Goal: Transaction & Acquisition: Purchase product/service

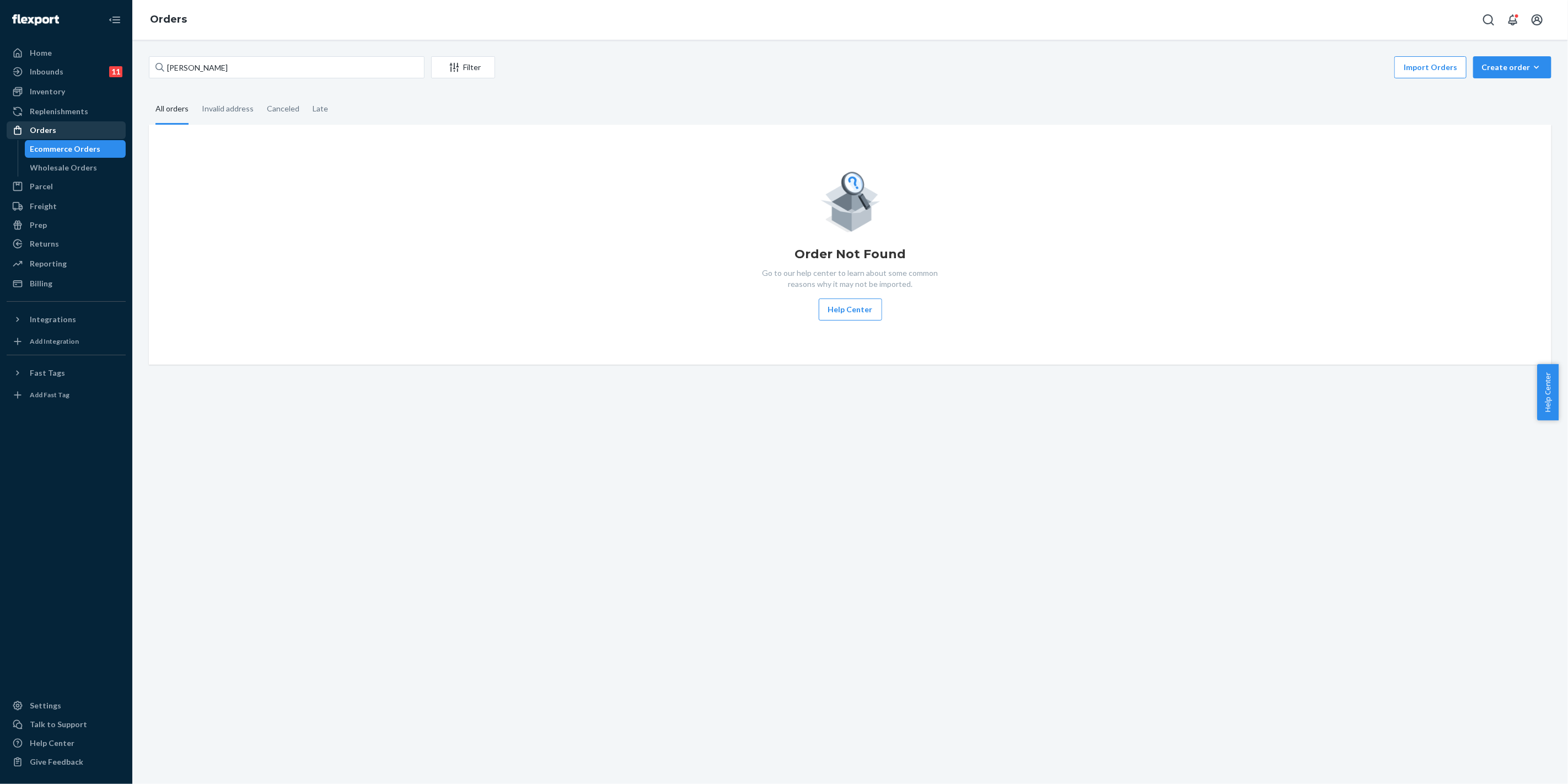
click at [75, 130] on div "Orders" at bounding box center [66, 130] width 117 height 15
drag, startPoint x: 263, startPoint y: 67, endPoint x: 114, endPoint y: 70, distance: 149.0
click at [106, 70] on div "Home Inbounds 11 Shipping Plans Problems 11 Inventory Products Replenishments O…" at bounding box center [784, 392] width 1568 height 784
paste input "[PERSON_NAME]"
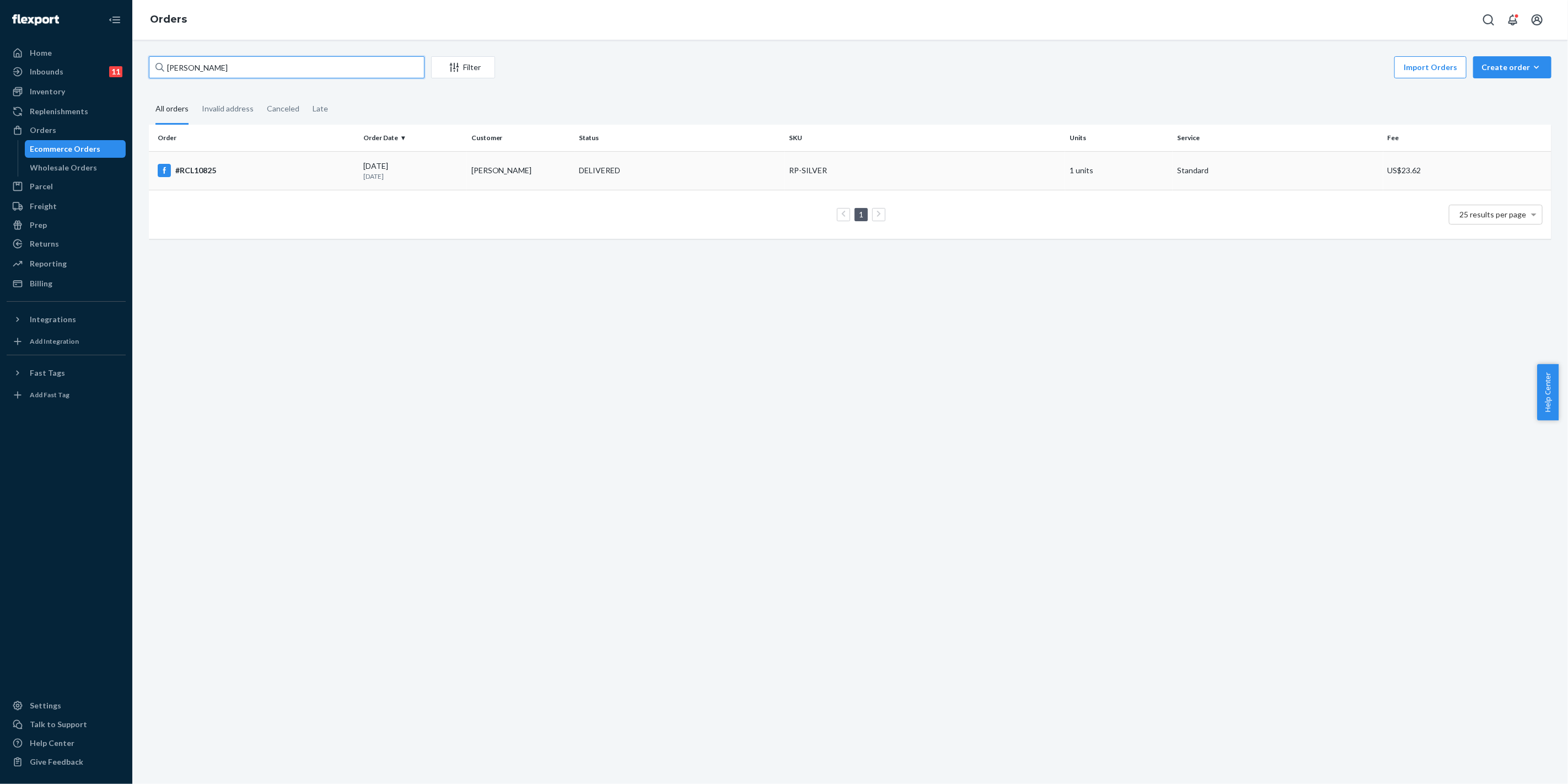
type input "[PERSON_NAME]"
click at [733, 177] on td "DELIVERED" at bounding box center [680, 171] width 211 height 38
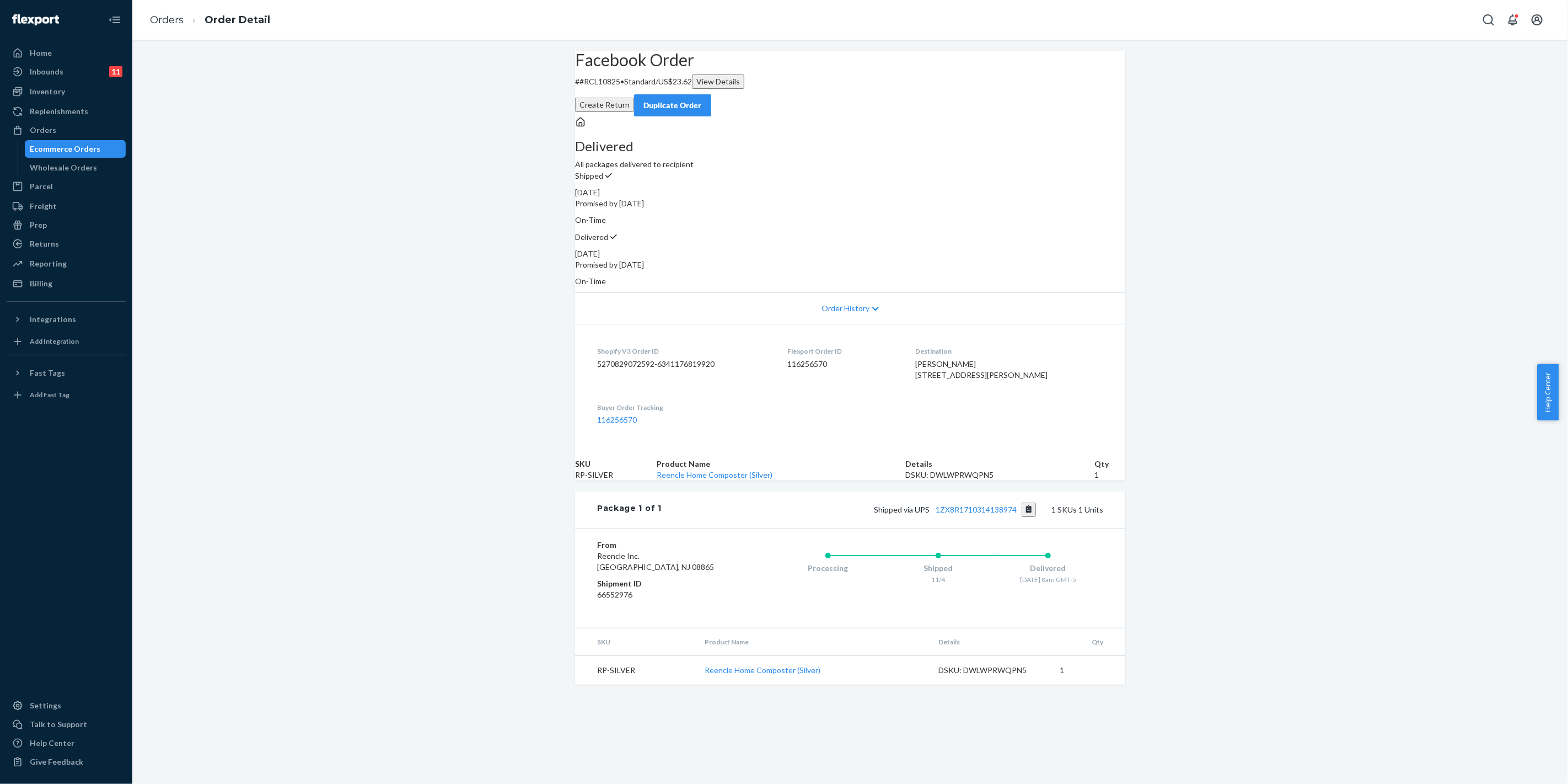
click at [702, 100] on div "Duplicate Order" at bounding box center [672, 105] width 58 height 12
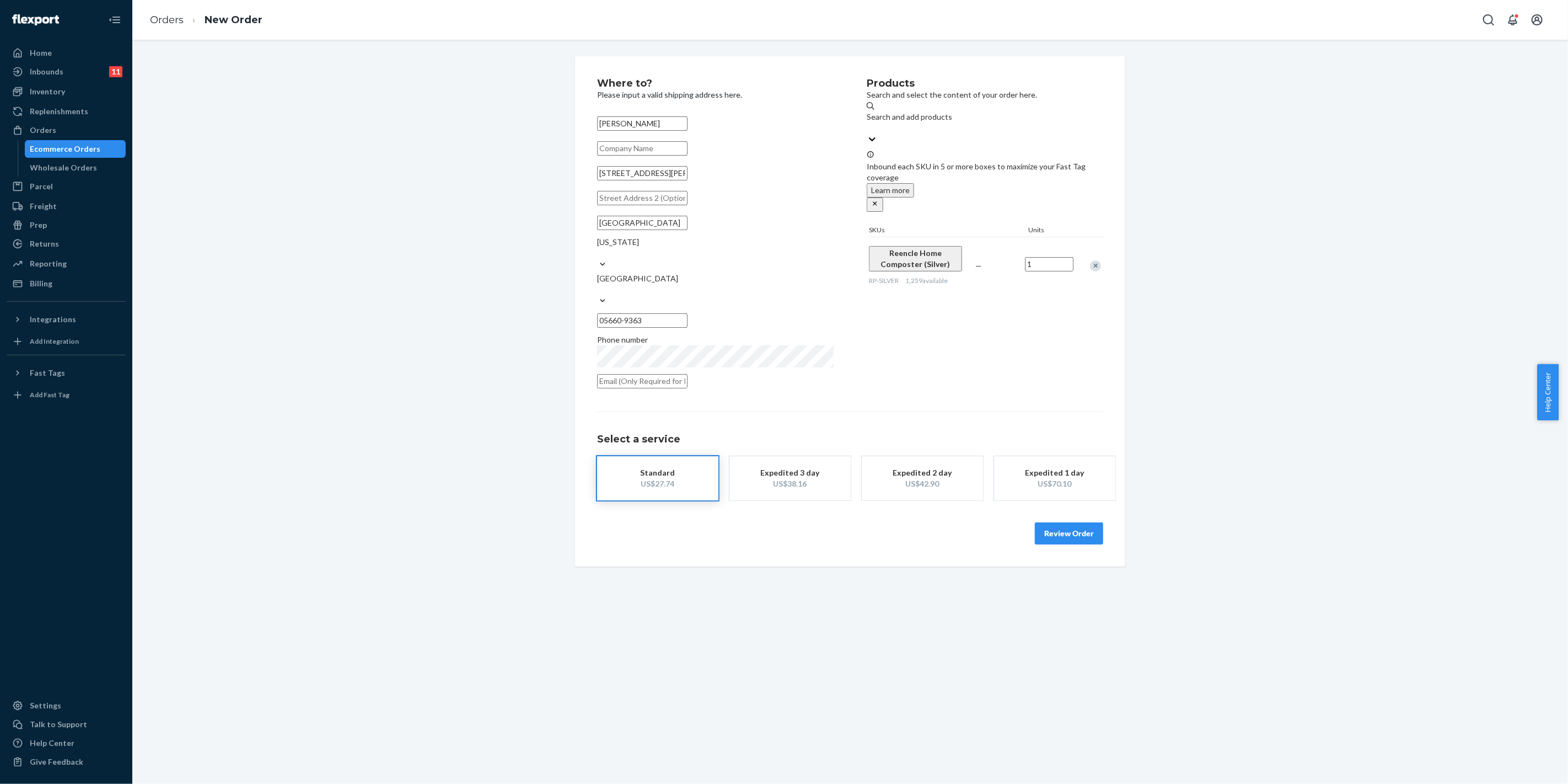
click at [1090, 261] on div "Remove Item" at bounding box center [1096, 266] width 11 height 12
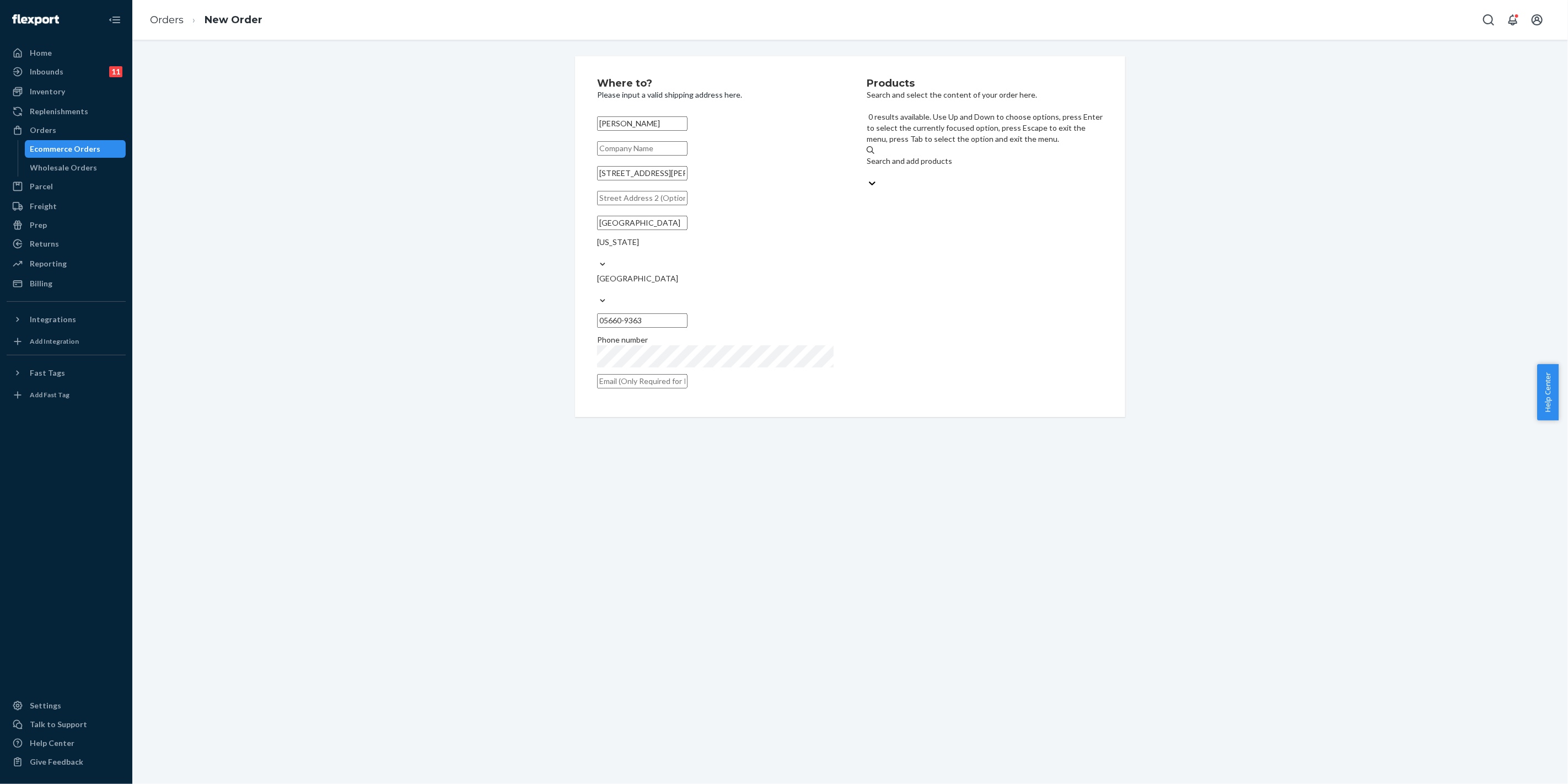
click at [985, 155] on div "Search and add products" at bounding box center [985, 166] width 237 height 22
click at [868, 167] on input "0 results available. Use Up and Down to choose options, press Enter to select t…" at bounding box center [867, 173] width 1 height 12
type input "blade"
click at [920, 202] on div "RP- BLADEASM" at bounding box center [985, 208] width 237 height 12
click at [886, 167] on input "blade" at bounding box center [876, 173] width 20 height 12
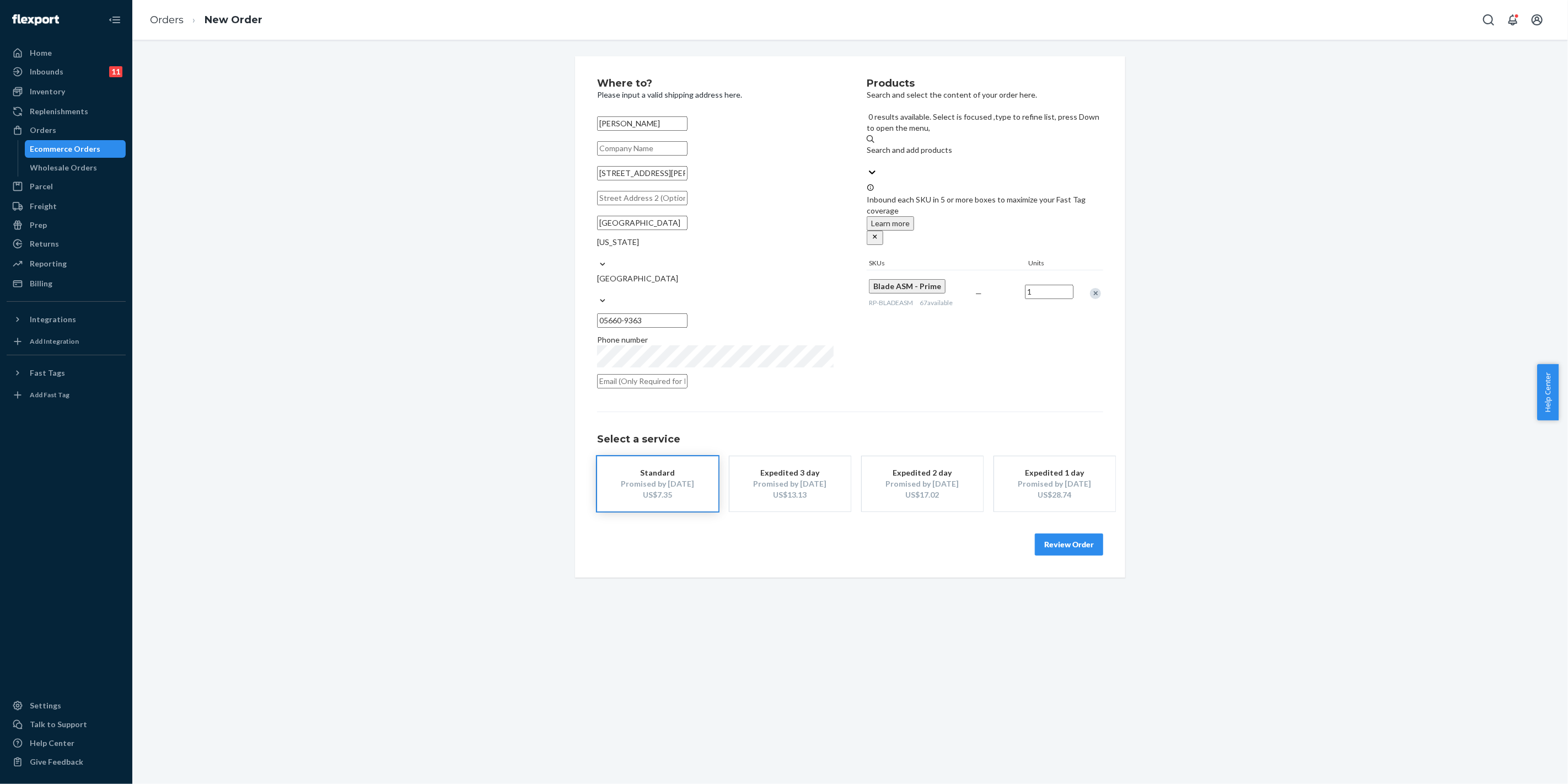
click at [1070, 534] on button "Review Order" at bounding box center [1068, 544] width 68 height 22
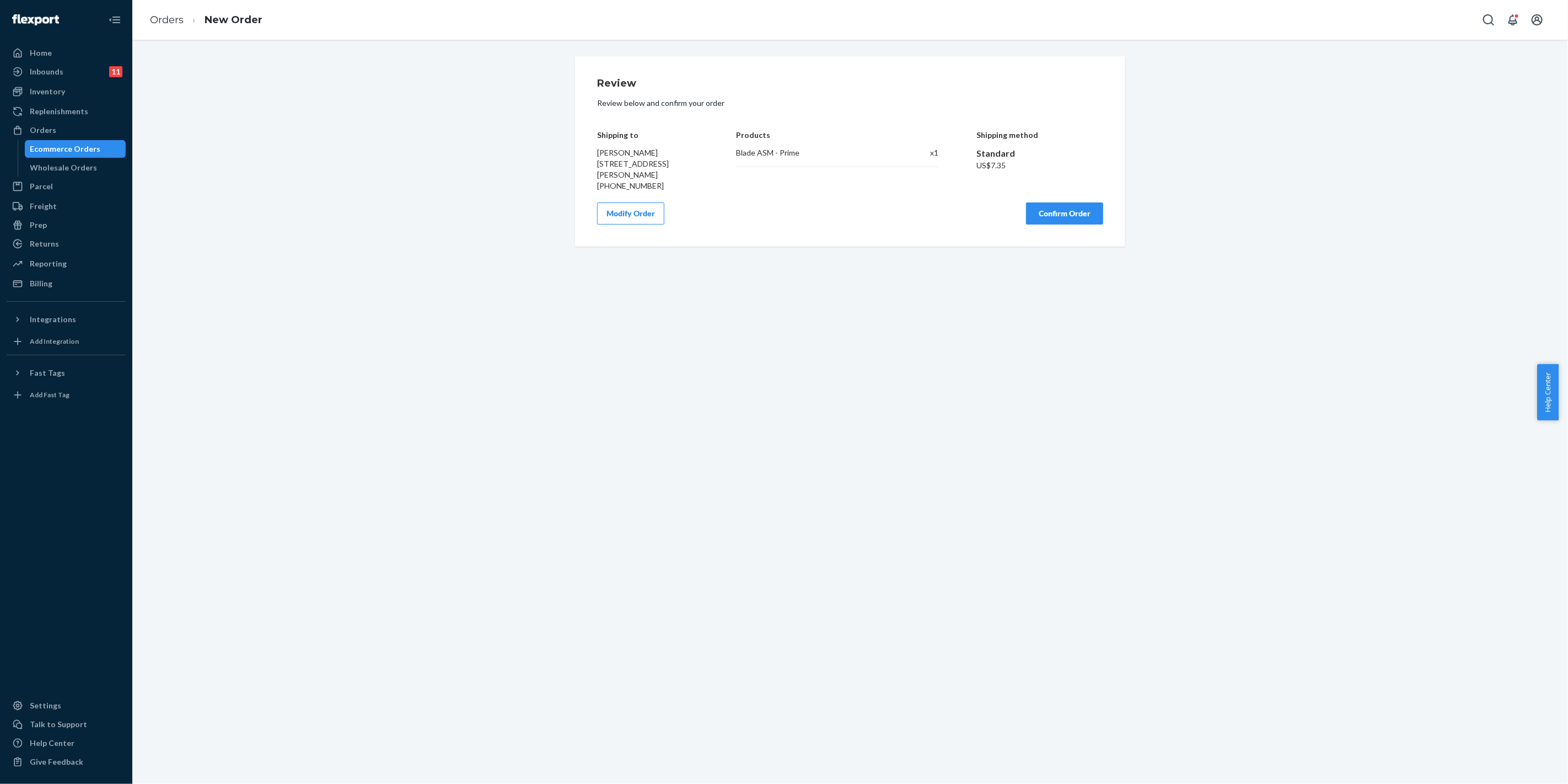
click at [1037, 208] on button "Confirm Order" at bounding box center [1064, 213] width 78 height 22
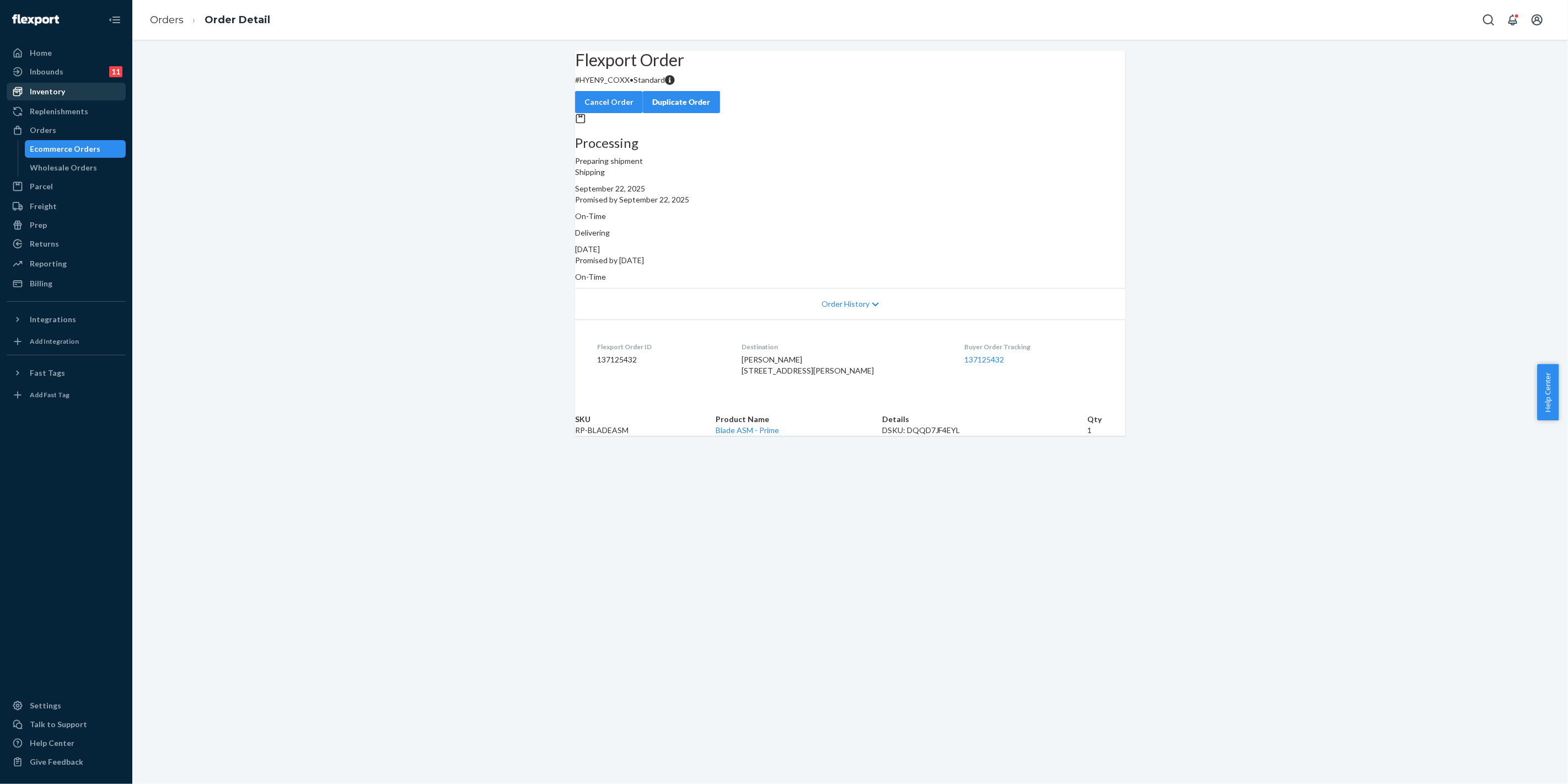
click at [52, 86] on div "Inventory" at bounding box center [47, 92] width 35 height 12
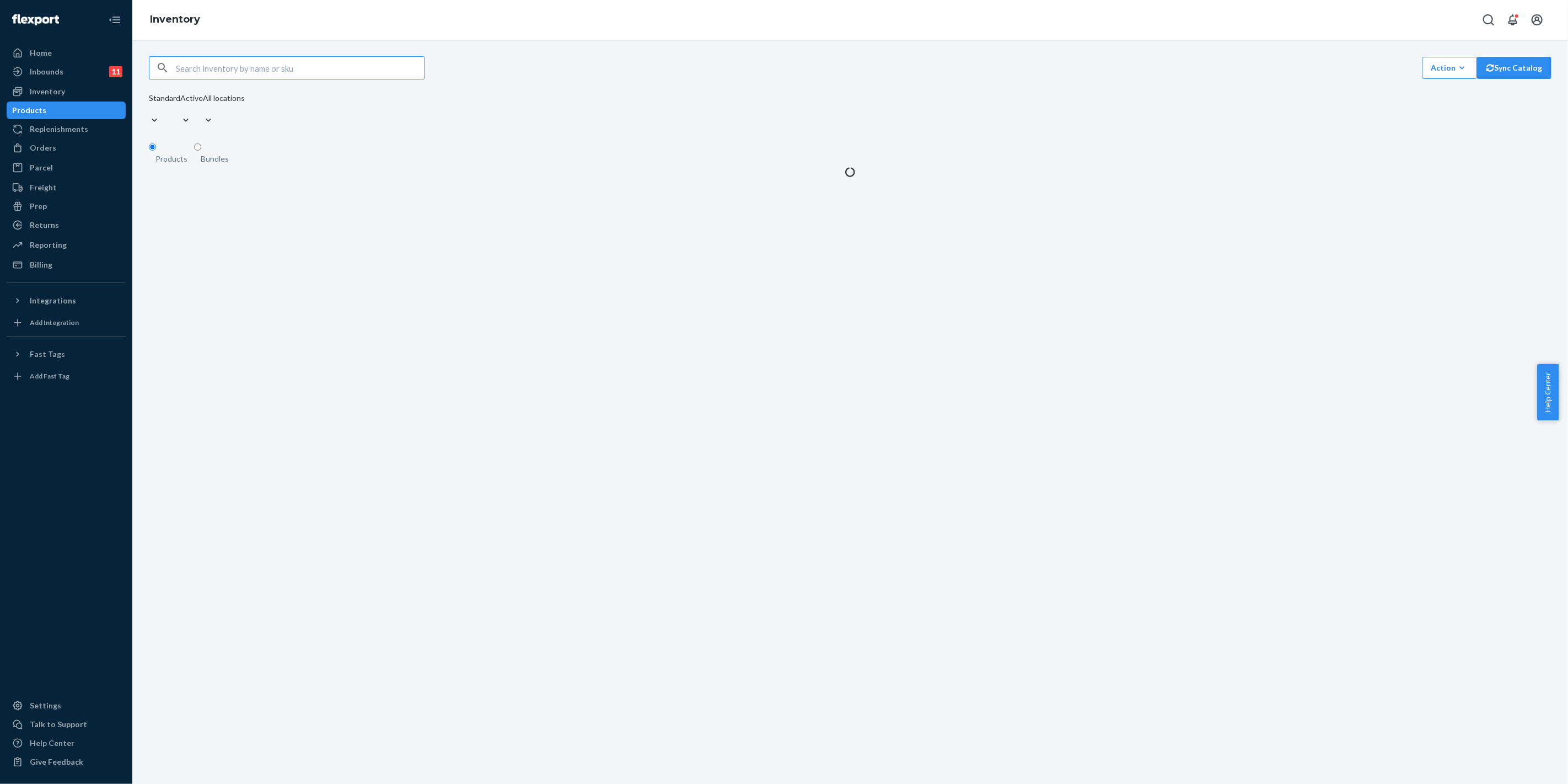
click at [241, 76] on input "text" at bounding box center [300, 67] width 248 height 22
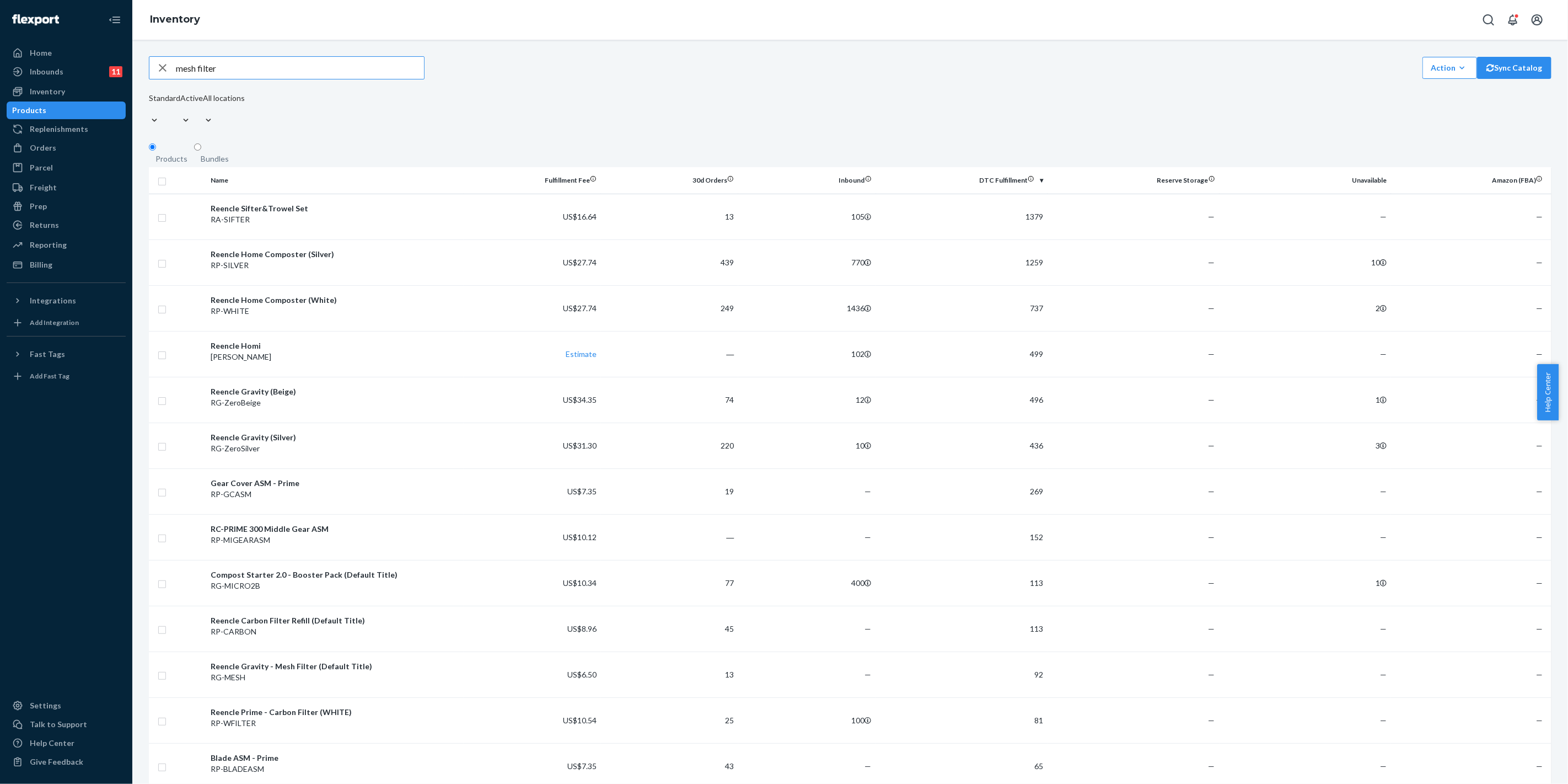
type input "mesh filter"
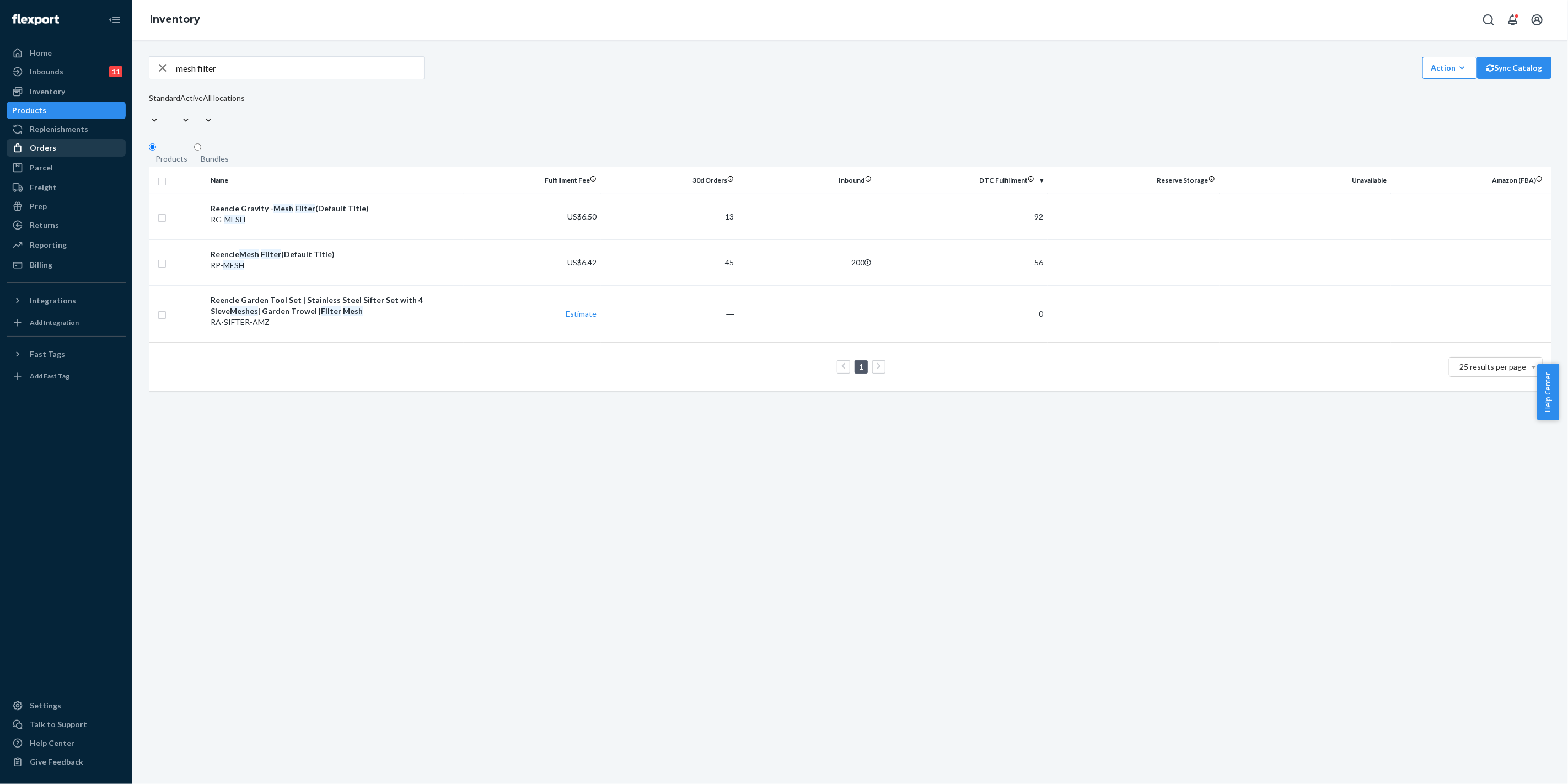
click at [58, 150] on div "Orders" at bounding box center [66, 148] width 117 height 15
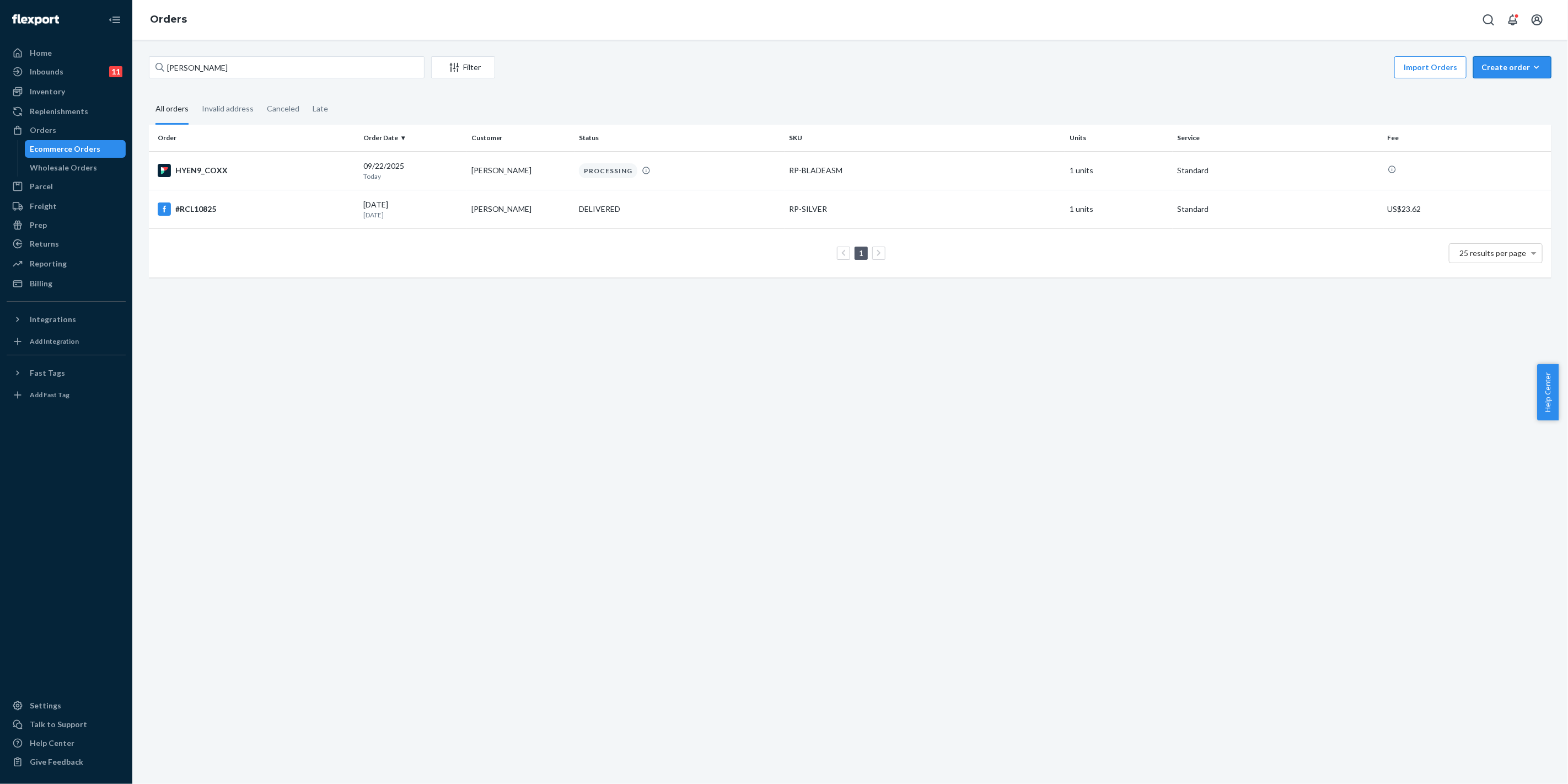
click at [1506, 70] on div "Create order" at bounding box center [1511, 67] width 61 height 12
drag, startPoint x: 273, startPoint y: 63, endPoint x: 180, endPoint y: 67, distance: 93.1
click at [120, 67] on div "Home Inbounds 11 Shipping Plans Problems 11 Inventory Products Replenishments O…" at bounding box center [784, 392] width 1568 height 784
paste input "[PERSON_NAME]"
type input "[PERSON_NAME]"
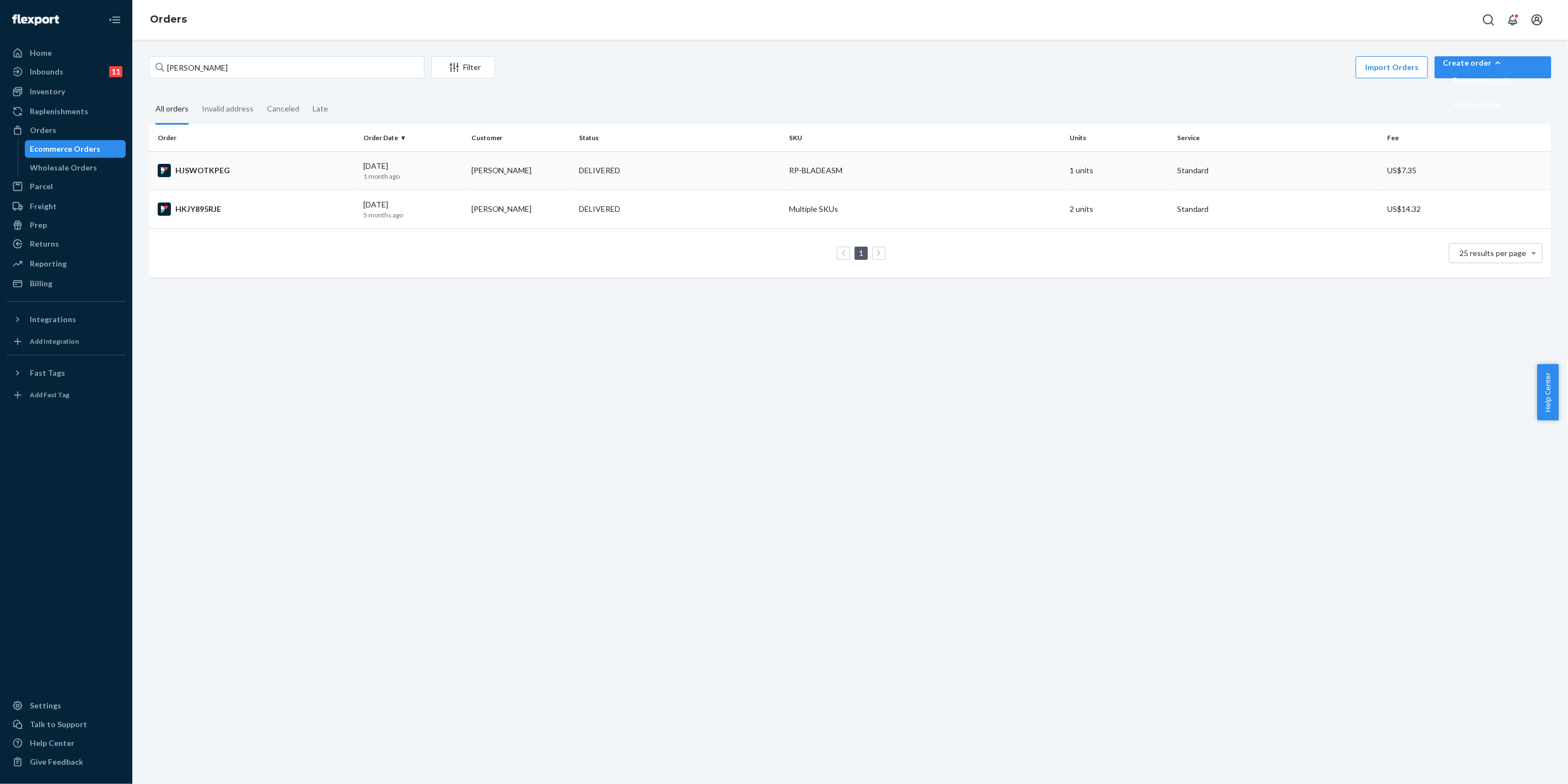
click at [834, 174] on div "RP-BLADEASM" at bounding box center [925, 171] width 272 height 12
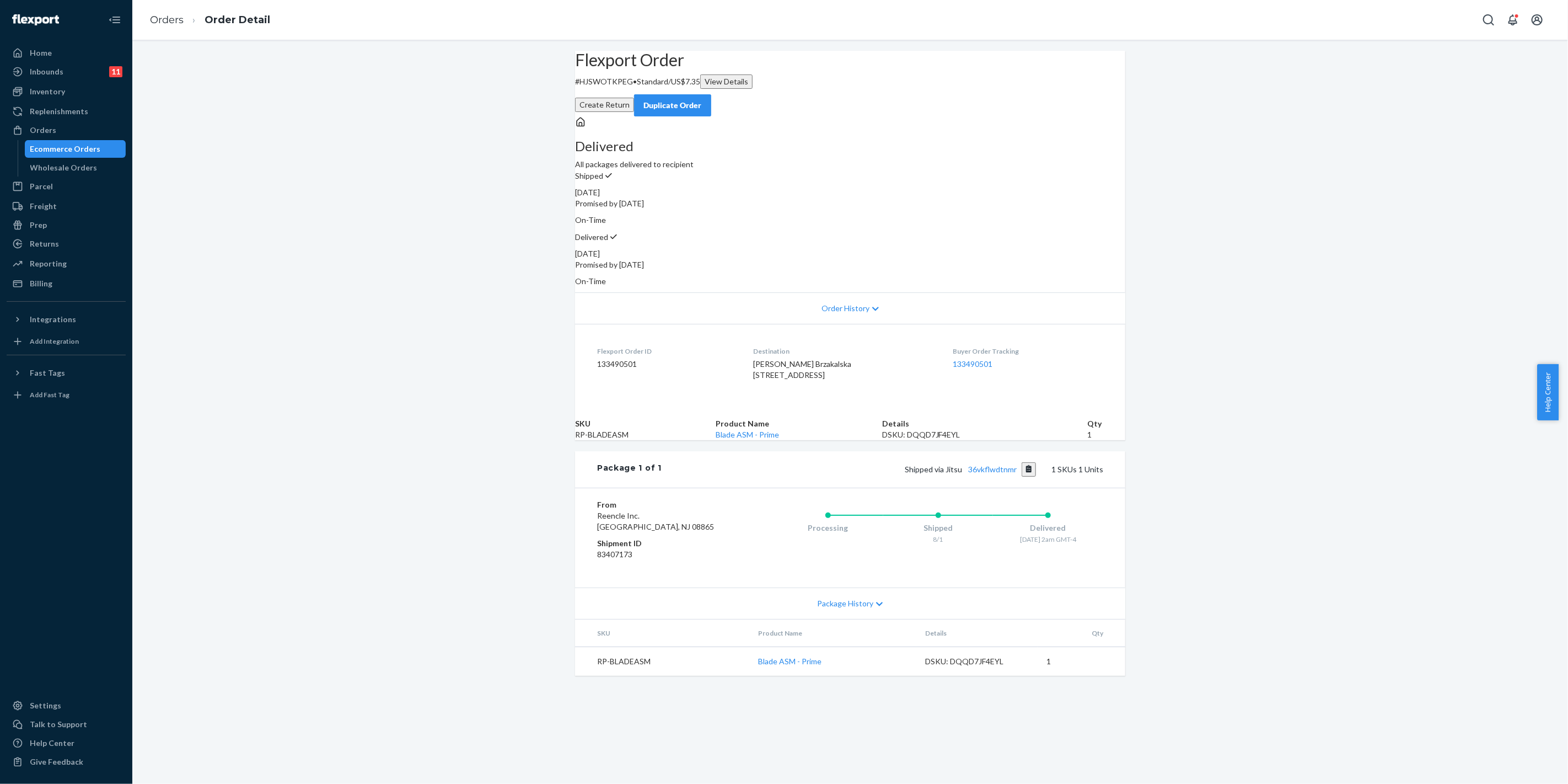
click at [702, 100] on div "Duplicate Order" at bounding box center [672, 105] width 58 height 12
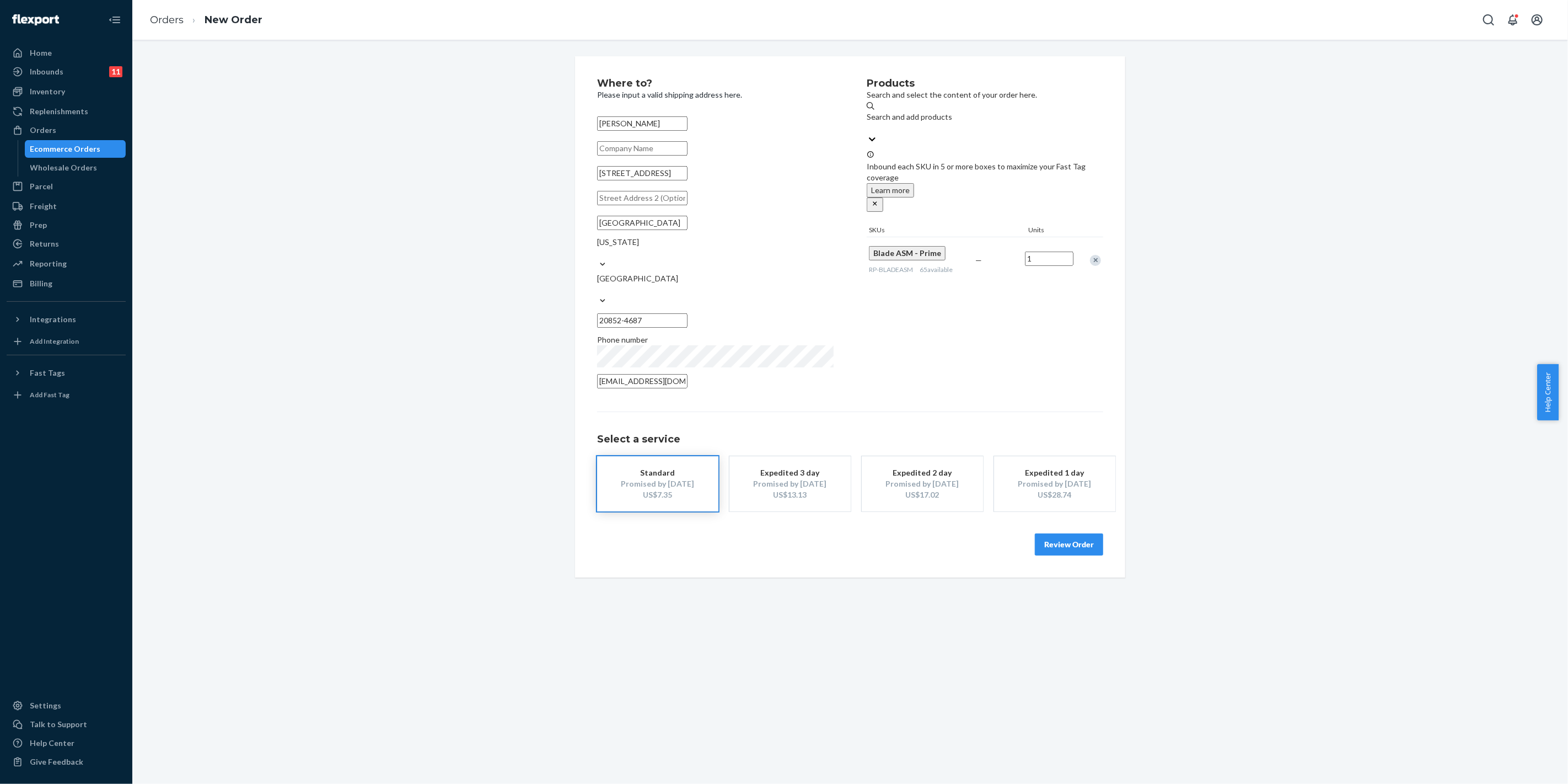
click at [1090, 255] on div "Remove Item" at bounding box center [1096, 261] width 11 height 12
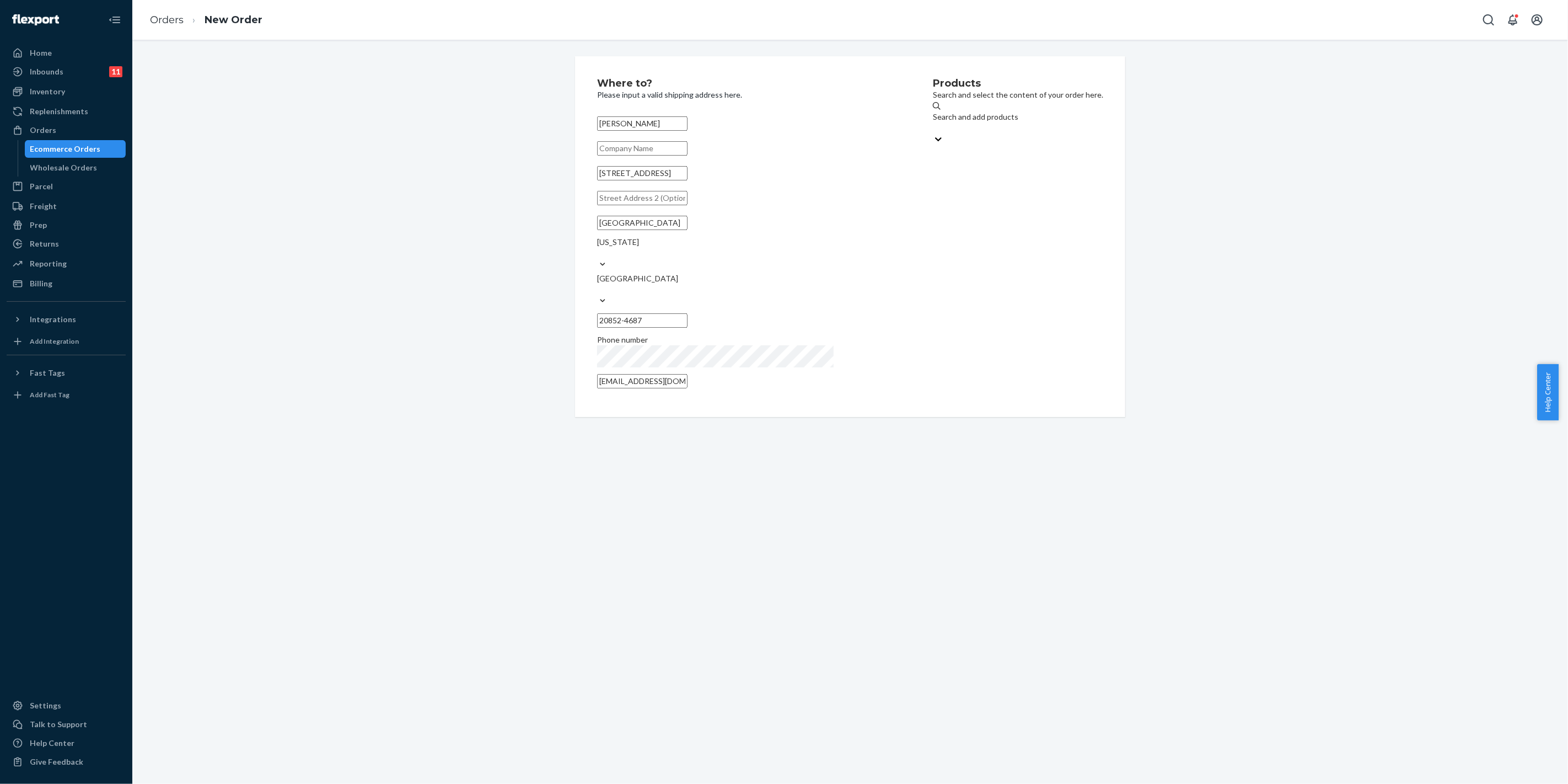
click at [942, 118] on div "Search and add products" at bounding box center [1018, 117] width 170 height 12
click at [934, 123] on input "Search and add products" at bounding box center [933, 128] width 1 height 12
type input "mesh"
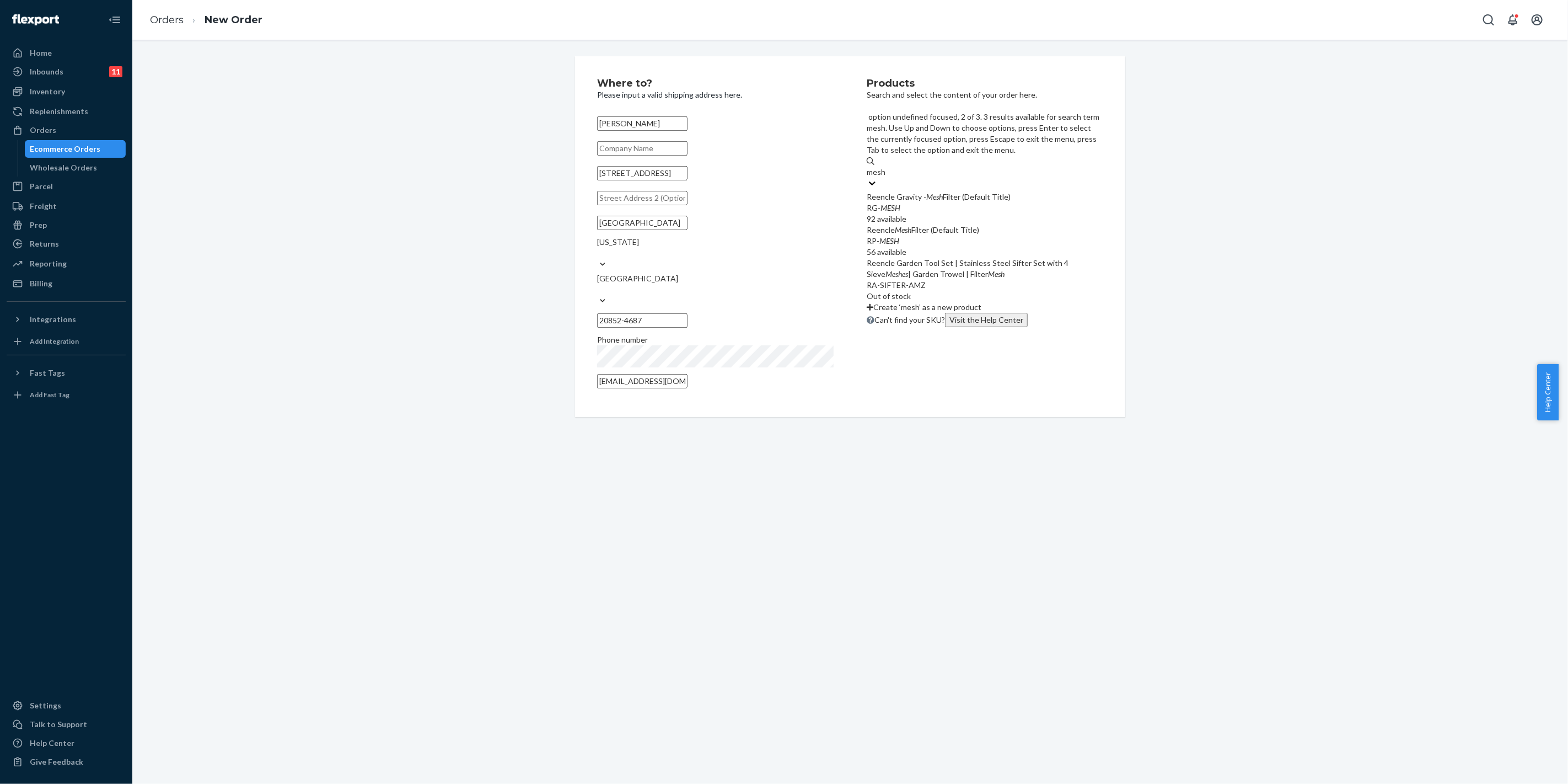
click at [900, 236] on div "RP- MESH" at bounding box center [985, 242] width 237 height 12
click at [886, 177] on input "mesh" at bounding box center [876, 173] width 19 height 12
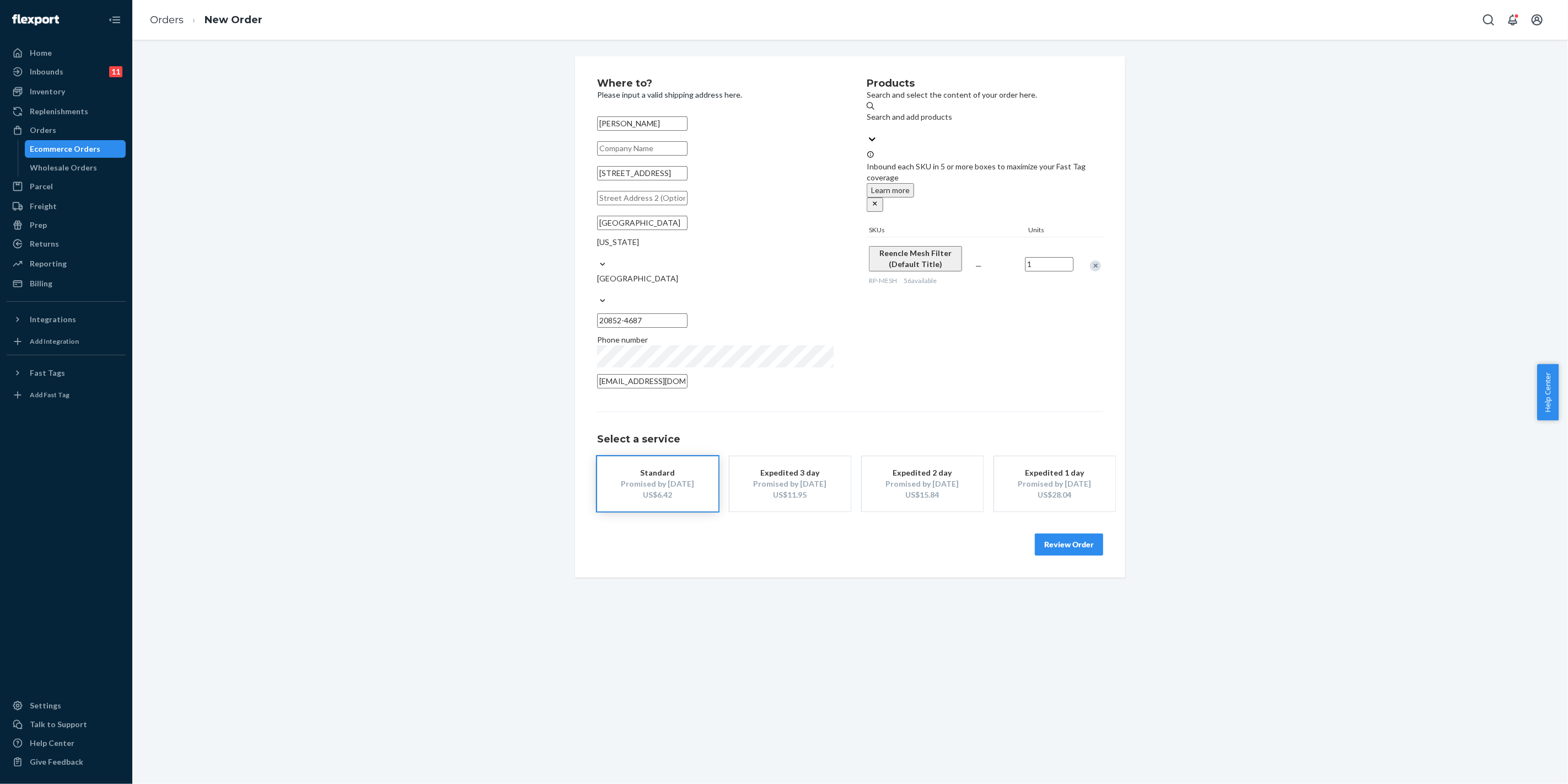
click at [1050, 534] on button "Review Order" at bounding box center [1068, 544] width 68 height 22
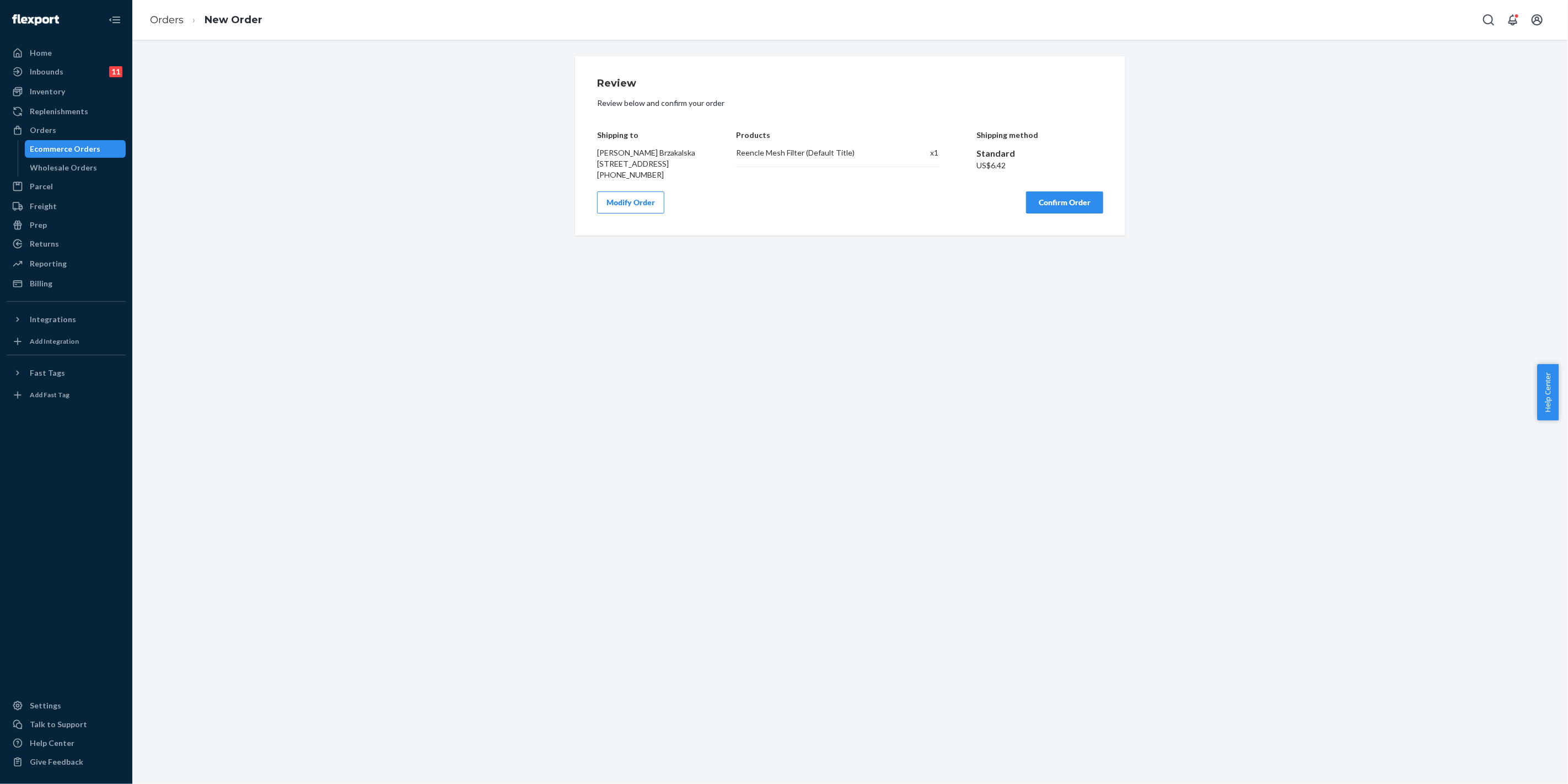
click at [1049, 214] on button "Confirm Order" at bounding box center [1064, 202] width 78 height 22
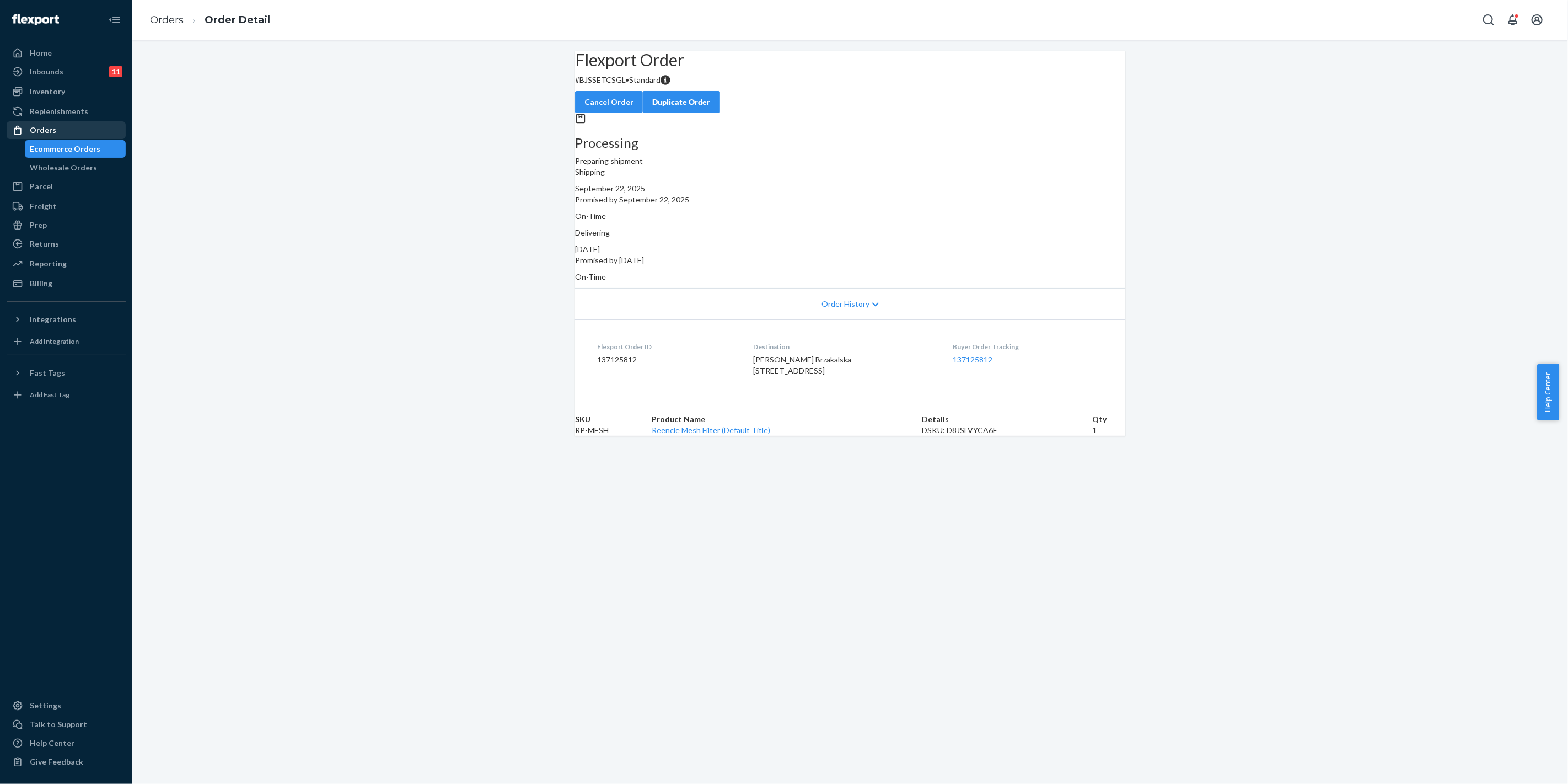
click at [73, 123] on div "Orders" at bounding box center [66, 130] width 117 height 15
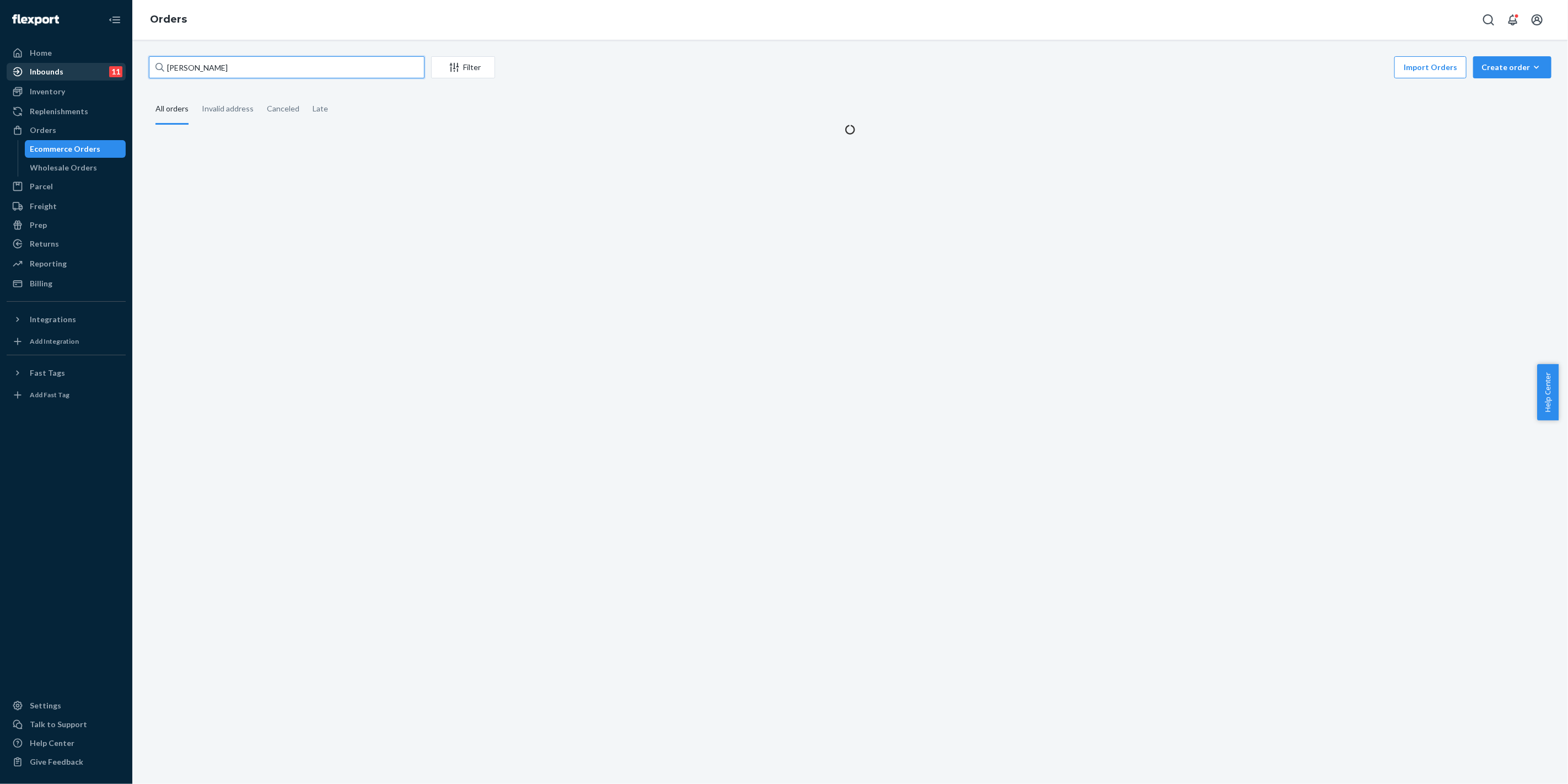
drag, startPoint x: 269, startPoint y: 72, endPoint x: 115, endPoint y: 66, distance: 154.1
click at [115, 66] on div "Home Inbounds 11 Shipping Plans Problems 11 Inventory Products Replenishments O…" at bounding box center [784, 392] width 1568 height 784
paste input "[PERSON_NAME]"
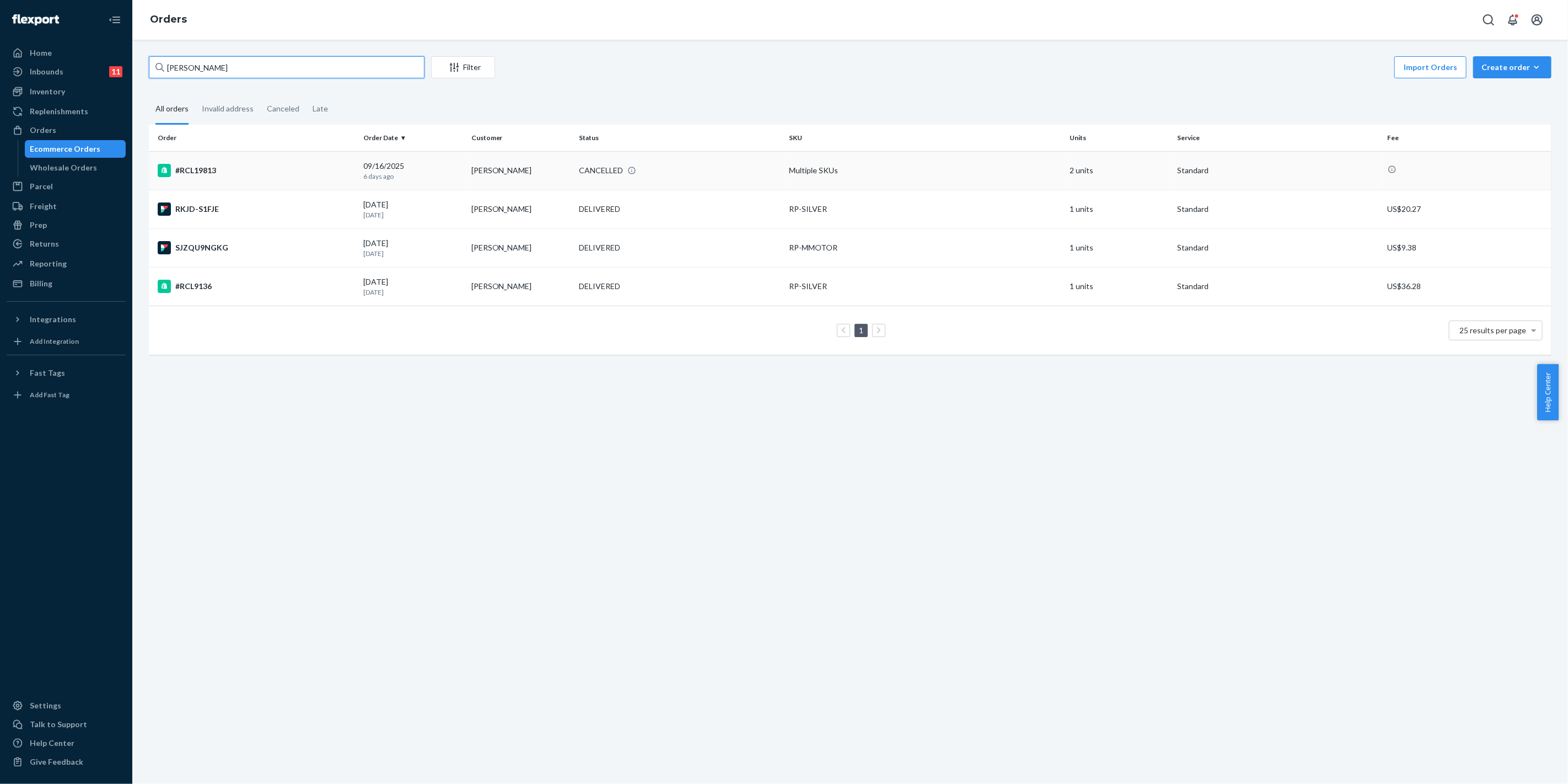
type input "[PERSON_NAME]"
click at [820, 177] on td "Multiple SKUs" at bounding box center [924, 171] width 281 height 38
